Goal: Find specific page/section: Find specific page/section

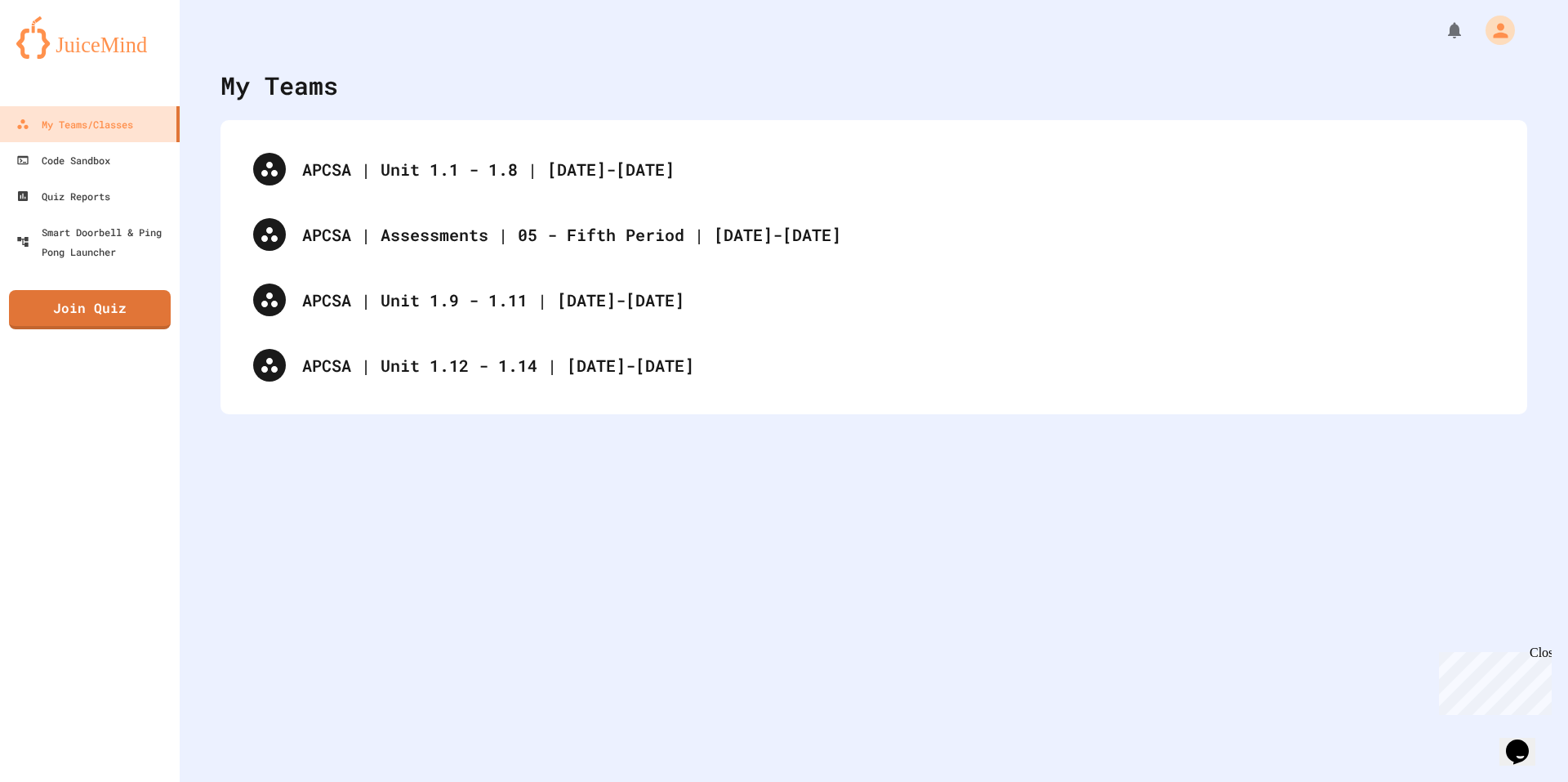
drag, startPoint x: 512, startPoint y: 454, endPoint x: 513, endPoint y: 401, distance: 53.0
click at [512, 454] on div "My Teams APCSA | Unit 1.1 - 1.8 | [DATE]-[DATE] APCSA | Assessments | 05 - Fift…" at bounding box center [873, 391] width 1388 height 782
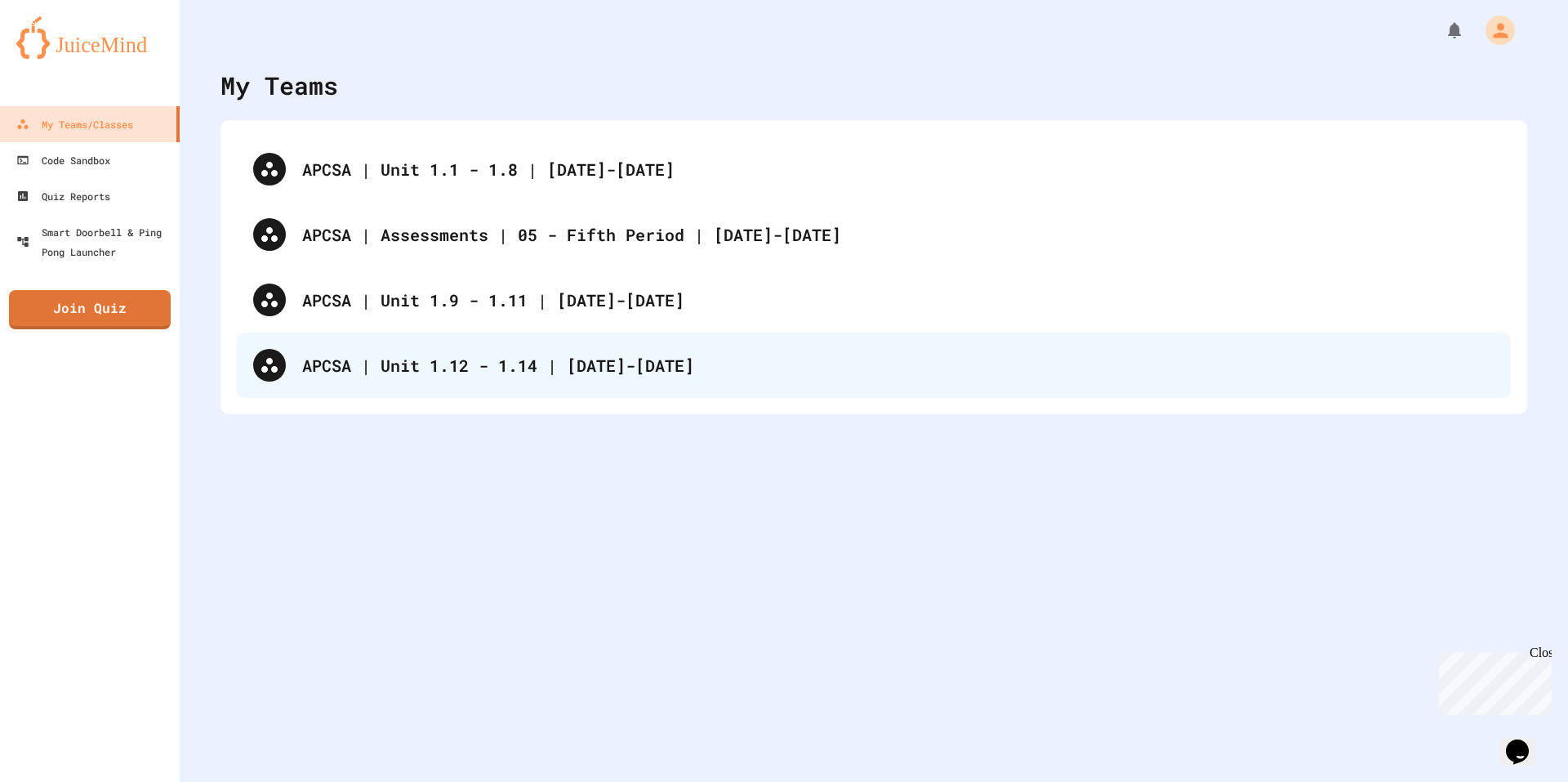
click at [510, 377] on div "APCSA | Unit 1.12 - 1.14 | [DATE]-[DATE]" at bounding box center [899, 364] width 1192 height 24
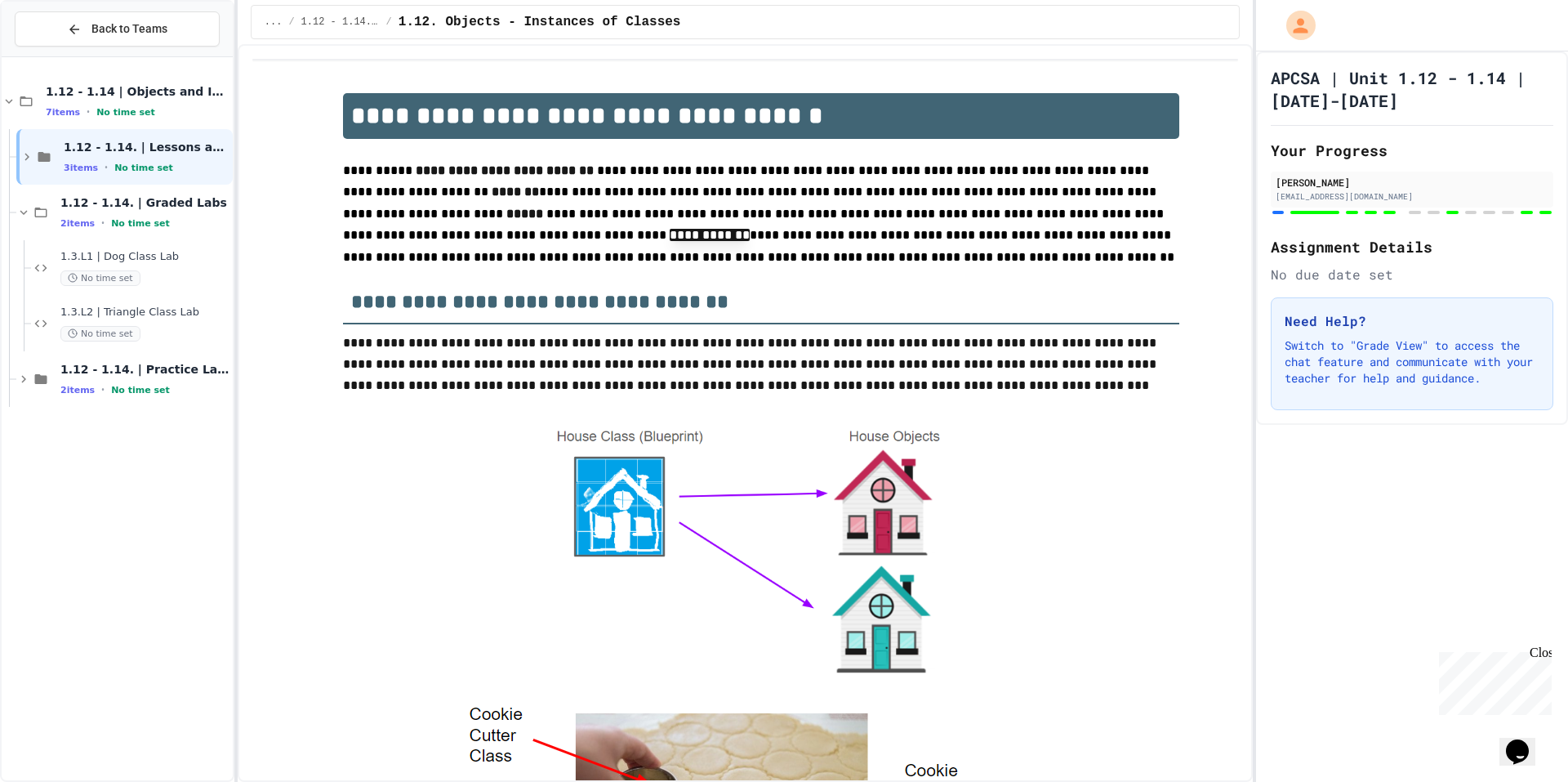
click at [379, 483] on div at bounding box center [760, 546] width 836 height 258
click at [29, 157] on icon at bounding box center [26, 157] width 4 height 7
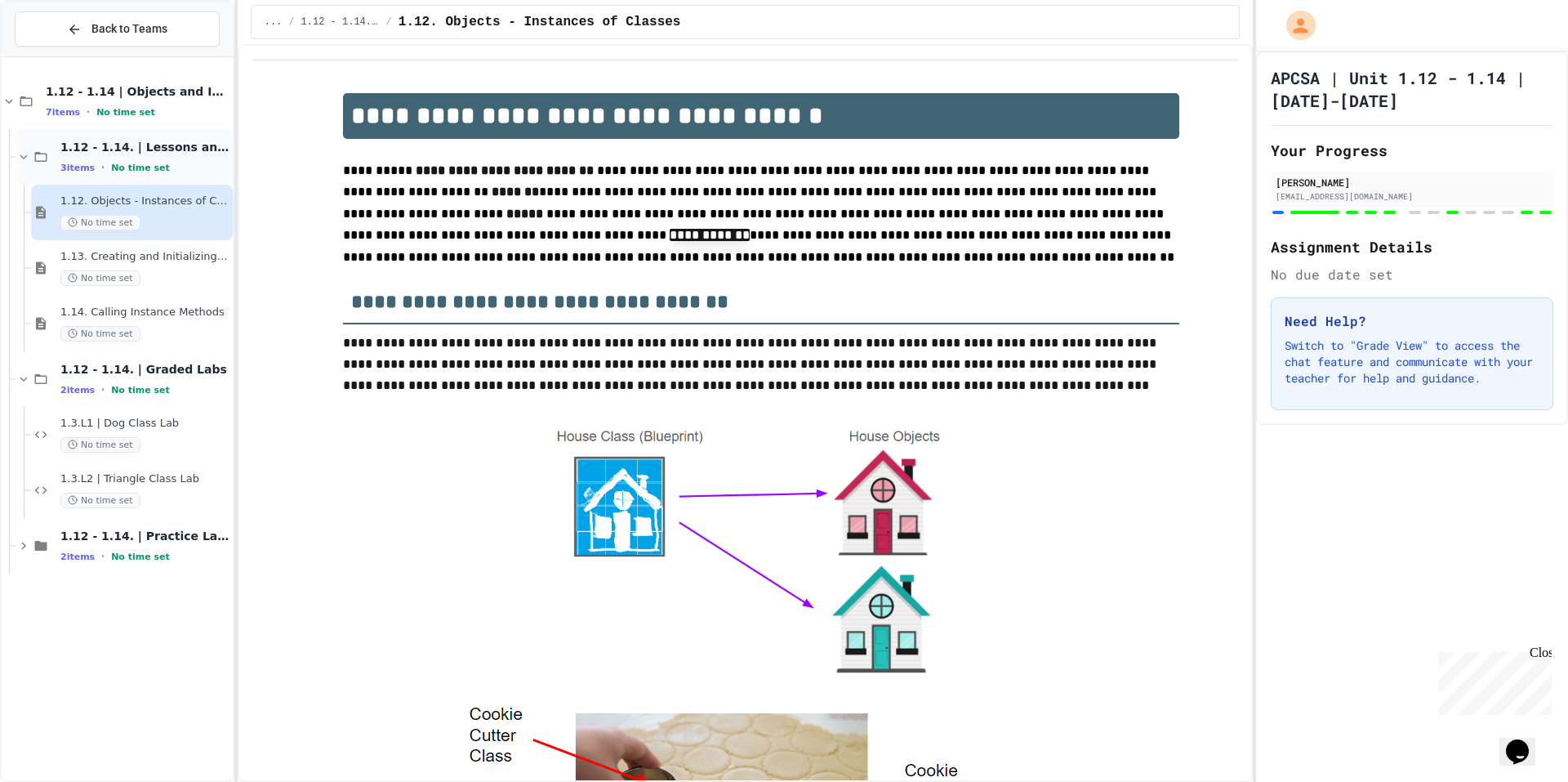
click at [24, 157] on icon at bounding box center [24, 156] width 7 height 4
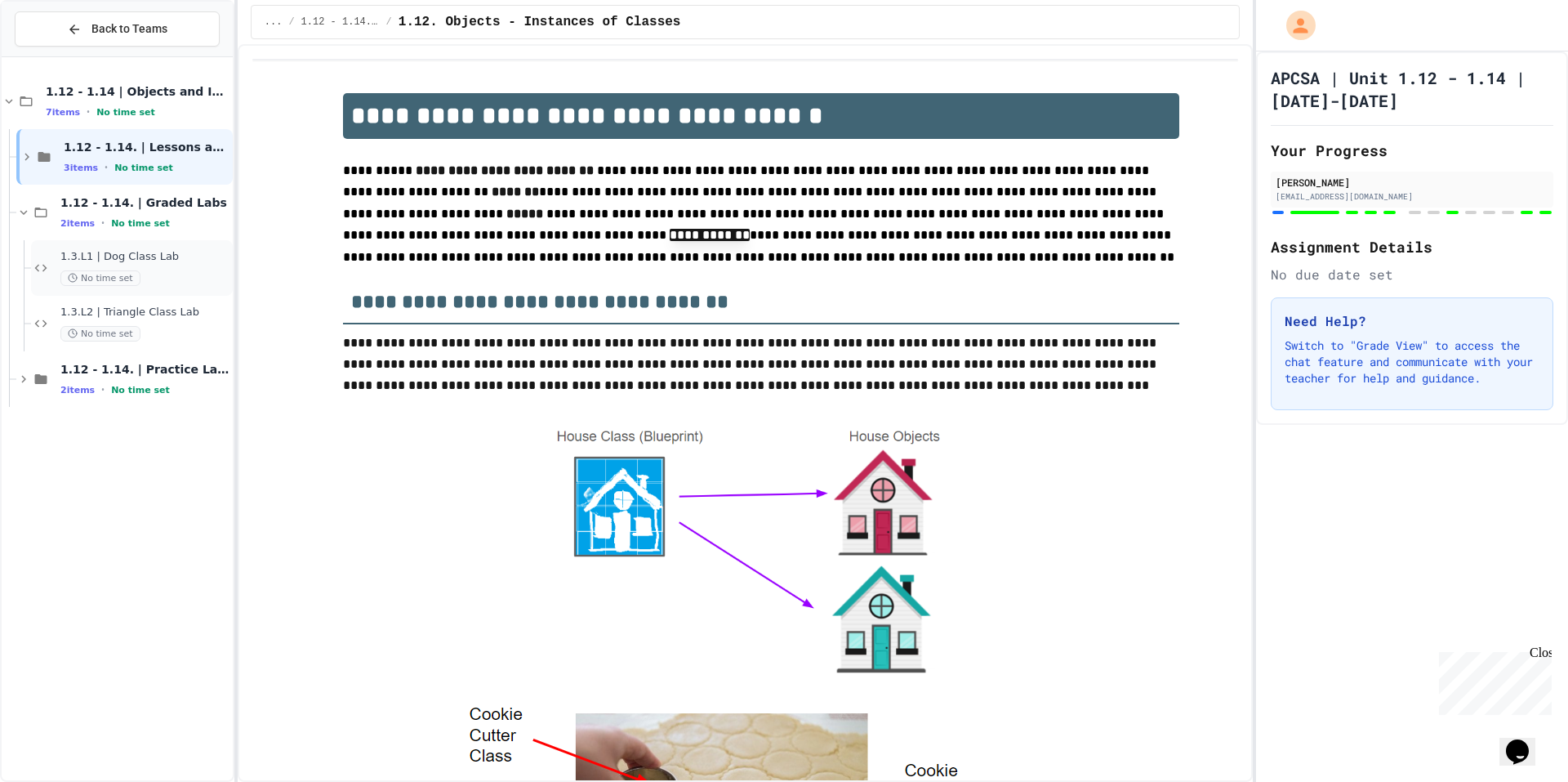
click at [158, 262] on span "1.3.L1 | Dog Class Lab" at bounding box center [145, 257] width 169 height 14
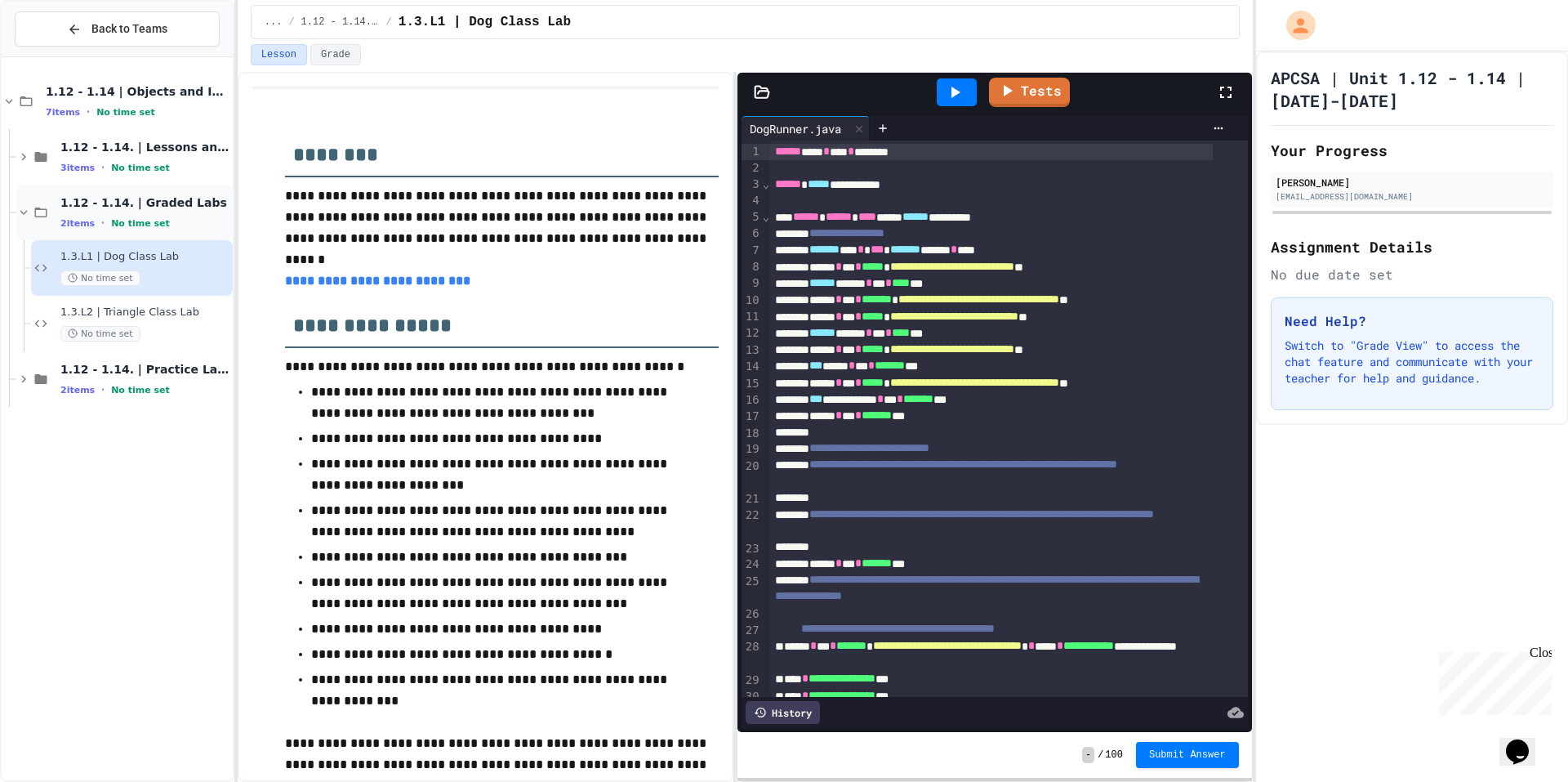
click at [31, 207] on icon at bounding box center [41, 212] width 20 height 14
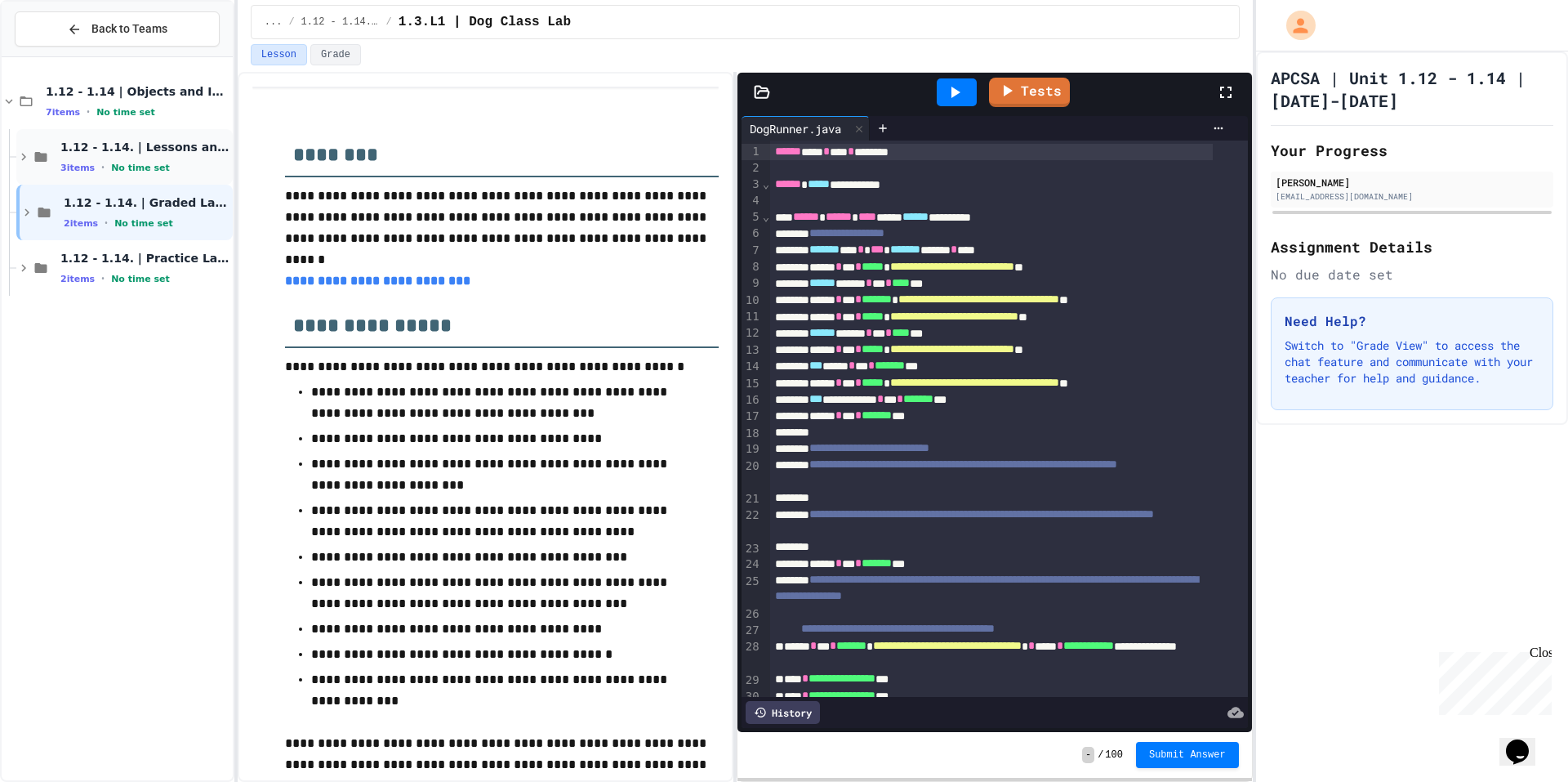
click at [31, 159] on icon at bounding box center [41, 156] width 20 height 14
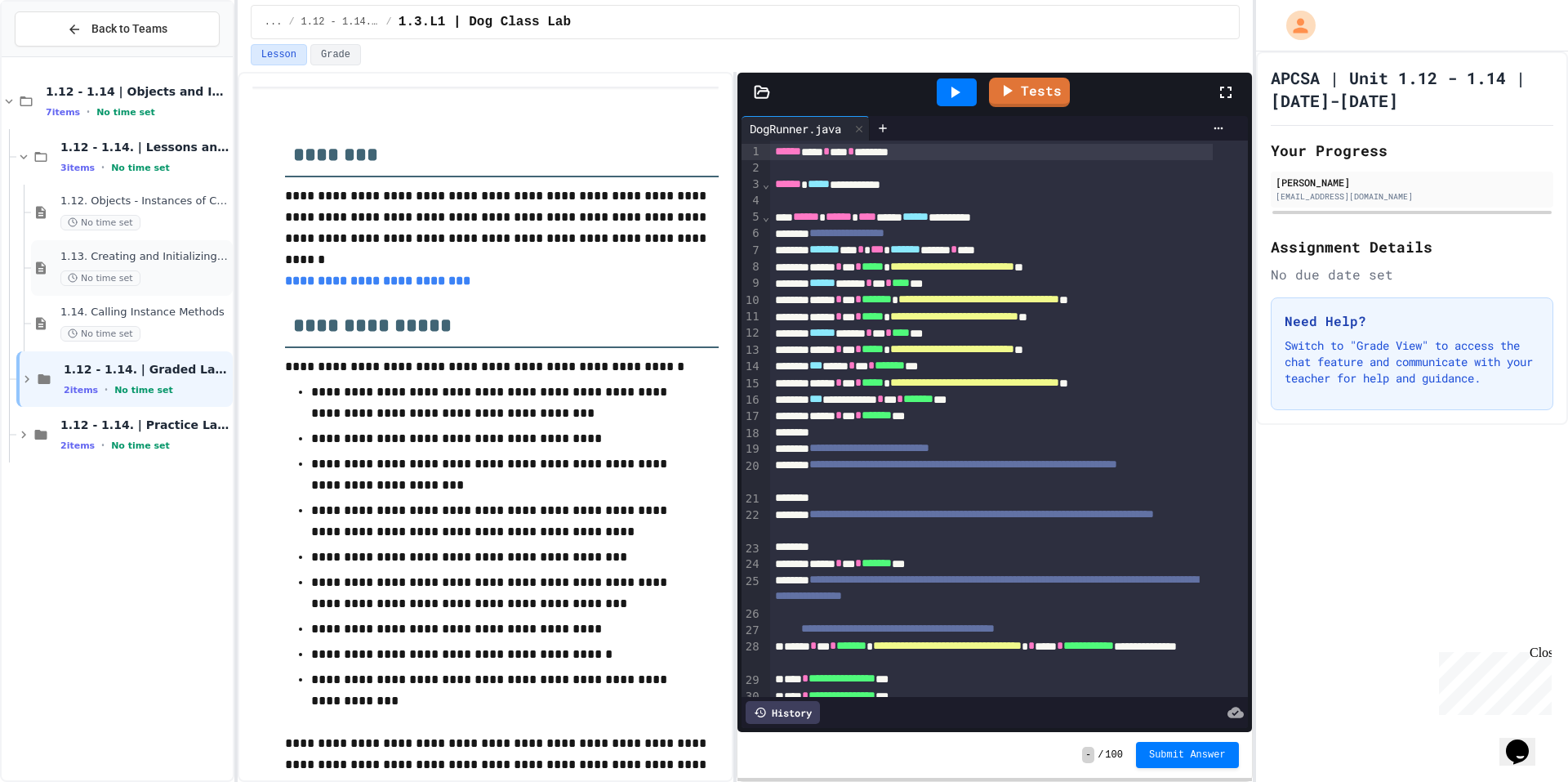
click at [188, 284] on div "No time set" at bounding box center [145, 278] width 169 height 15
